Goal: Participate in discussion

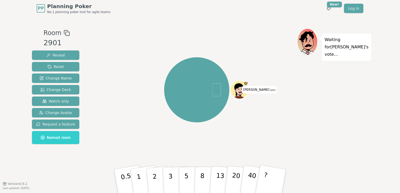
click at [115, 111] on div "[PERSON_NAME] (you)" at bounding box center [197, 90] width 200 height 104
click at [66, 36] on rect at bounding box center [68, 34] width 4 height 4
click at [197, 35] on div at bounding box center [197, 32] width 200 height 9
click at [273, 179] on button "?" at bounding box center [270, 181] width 33 height 43
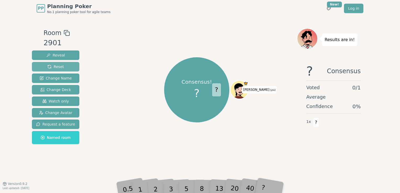
click at [52, 64] on span "Reset" at bounding box center [55, 66] width 16 height 5
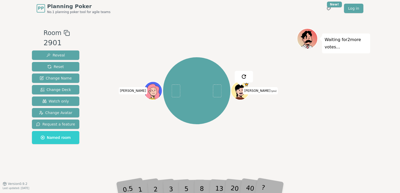
click at [108, 106] on div "[PERSON_NAME] (you) [PERSON_NAME]" at bounding box center [197, 91] width 200 height 106
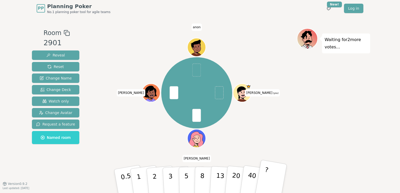
click at [275, 179] on button "?" at bounding box center [270, 181] width 33 height 43
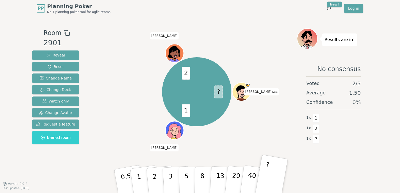
click at [239, 33] on div at bounding box center [197, 32] width 200 height 9
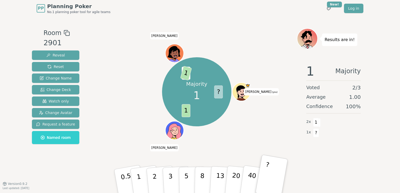
click at [254, 55] on div "Majority 1 ? 1 2 1 [PERSON_NAME] (you) [PERSON_NAME] [PERSON_NAME]" at bounding box center [197, 92] width 200 height 108
click at [234, 48] on div "Majority 1 ? 1 2 1 [PERSON_NAME] (you) [PERSON_NAME] [PERSON_NAME]" at bounding box center [197, 92] width 200 height 108
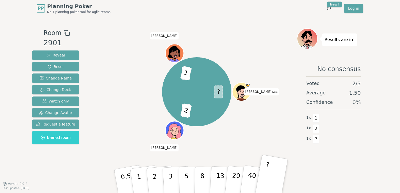
drag, startPoint x: 112, startPoint y: 88, endPoint x: 257, endPoint y: 31, distance: 155.7
click at [257, 31] on div at bounding box center [197, 32] width 200 height 9
click at [246, 36] on div at bounding box center [197, 32] width 200 height 9
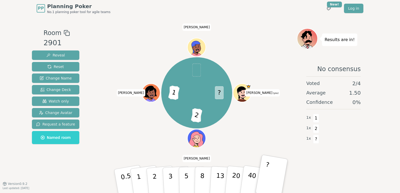
click at [251, 37] on div at bounding box center [197, 32] width 200 height 9
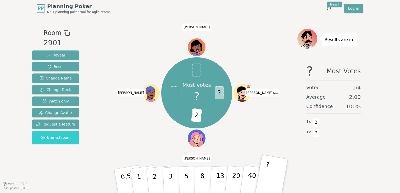
click at [241, 33] on div at bounding box center [197, 32] width 200 height 9
click at [141, 44] on div "Most votes 2 ? 1 2 2 [PERSON_NAME] (you) [PERSON_NAME] [PERSON_NAME]" at bounding box center [197, 93] width 200 height 110
click at [239, 54] on div "Most votes 2 ? 1 2 2 [PERSON_NAME] (you) [PERSON_NAME] [PERSON_NAME]" at bounding box center [197, 93] width 200 height 110
click at [258, 19] on div "Room 2901 Reveal Reset Change Name Change Deck Watch only Change Avatar Request…" at bounding box center [200, 100] width 340 height 167
click at [230, 14] on div "PP Planning Poker No.1 planning poker tool for agile teams Toggle theme New! Lo…" at bounding box center [200, 8] width 326 height 17
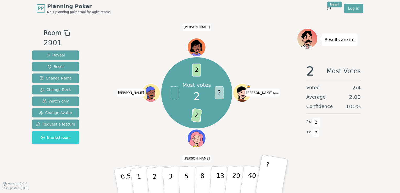
click at [119, 24] on div "Room 2901 Reveal Reset Change Name Change Deck Watch only Change Avatar Request…" at bounding box center [200, 100] width 340 height 167
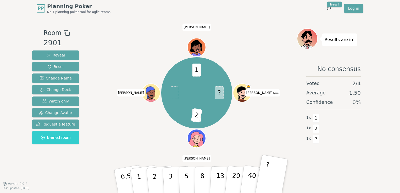
click at [241, 50] on div "? 1 2 1 [PERSON_NAME] (you) [PERSON_NAME] [PERSON_NAME]" at bounding box center [197, 93] width 200 height 110
click at [232, 27] on div "Room 2901 Reveal Reset Change Name Change Deck Watch only Change Avatar Request…" at bounding box center [200, 100] width 340 height 167
click at [236, 41] on div "? 1 2 1 [PERSON_NAME] (you) [PERSON_NAME] [PERSON_NAME]" at bounding box center [197, 93] width 200 height 110
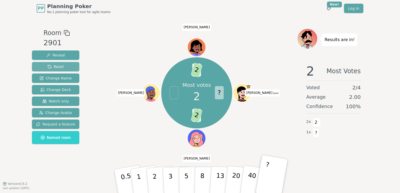
click at [57, 66] on span "Reset" at bounding box center [55, 66] width 16 height 5
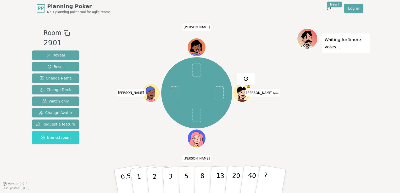
click at [113, 60] on div "[PERSON_NAME] (you) [PERSON_NAME] [PERSON_NAME]" at bounding box center [197, 93] width 200 height 110
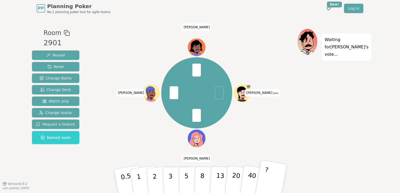
click at [269, 179] on button "?" at bounding box center [270, 181] width 33 height 43
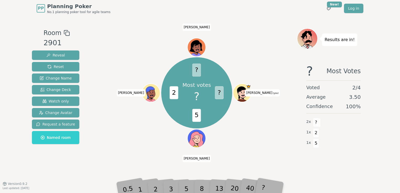
click at [252, 144] on div "Most votes ? ? 5 2 ? [PERSON_NAME] (you) [PERSON_NAME] [PERSON_NAME]" at bounding box center [197, 93] width 200 height 110
click at [124, 57] on div "Most votes ? ? 5 2 ? [PERSON_NAME] (you) [PERSON_NAME] [PERSON_NAME]" at bounding box center [197, 93] width 200 height 110
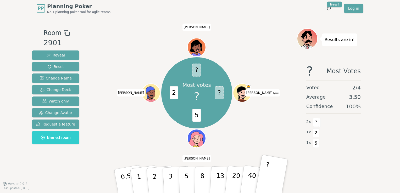
click at [134, 56] on div "Most votes ? ? 5 2 ? [PERSON_NAME] (you) [PERSON_NAME] [PERSON_NAME]" at bounding box center [197, 93] width 200 height 110
click at [144, 62] on div "Most votes ? ? 5 2 ? [PERSON_NAME] (you) [PERSON_NAME] [PERSON_NAME]" at bounding box center [197, 93] width 200 height 110
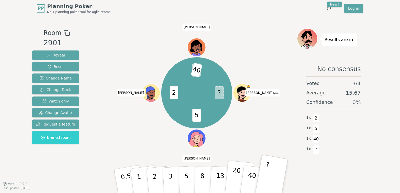
click at [233, 179] on p "20" at bounding box center [235, 180] width 11 height 29
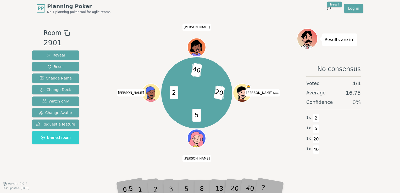
click at [143, 58] on div "? 20 5 2 ? 40 [PERSON_NAME] (you) [PERSON_NAME] [PERSON_NAME]" at bounding box center [197, 93] width 200 height 110
click at [153, 51] on div "? 20 5 2 ? 40 [PERSON_NAME] (you) [PERSON_NAME] [PERSON_NAME]" at bounding box center [197, 93] width 200 height 110
click at [239, 58] on div "? 20 5 2 ? 40 [PERSON_NAME] (you) [PERSON_NAME] [PERSON_NAME]" at bounding box center [197, 93] width 200 height 110
click at [167, 44] on div "? 20 5 2 ? 40 [PERSON_NAME] (you) [PERSON_NAME] [PERSON_NAME]" at bounding box center [197, 93] width 200 height 110
